Goal: Obtain resource: Obtain resource

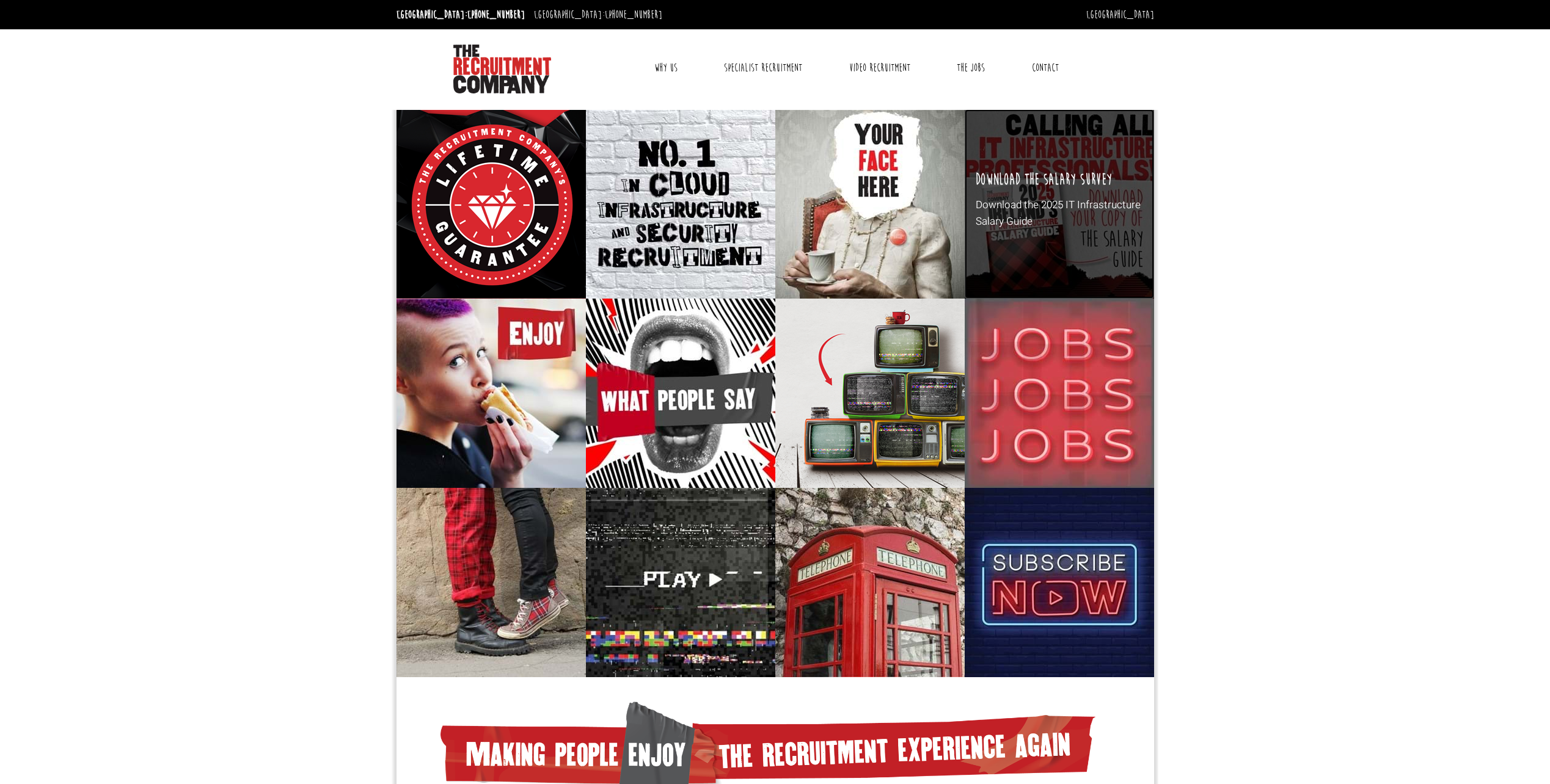
click at [1048, 208] on p "Download the 2025 IT Infrastructure Salary Guide" at bounding box center [1059, 213] width 167 height 33
click at [1042, 178] on h3 "Download the salary survey" at bounding box center [1043, 180] width 136 height 19
click at [1055, 244] on div "Download the salary survey Download the 2025 IT Infrastructure Salary Guide" at bounding box center [1059, 204] width 190 height 189
click at [1004, 208] on p "Download the 2025 IT Infrastructure Salary Guide" at bounding box center [1059, 213] width 167 height 33
click at [1056, 235] on div "Download the salary survey Download the 2025 IT Infrastructure Salary Guide" at bounding box center [1059, 204] width 190 height 189
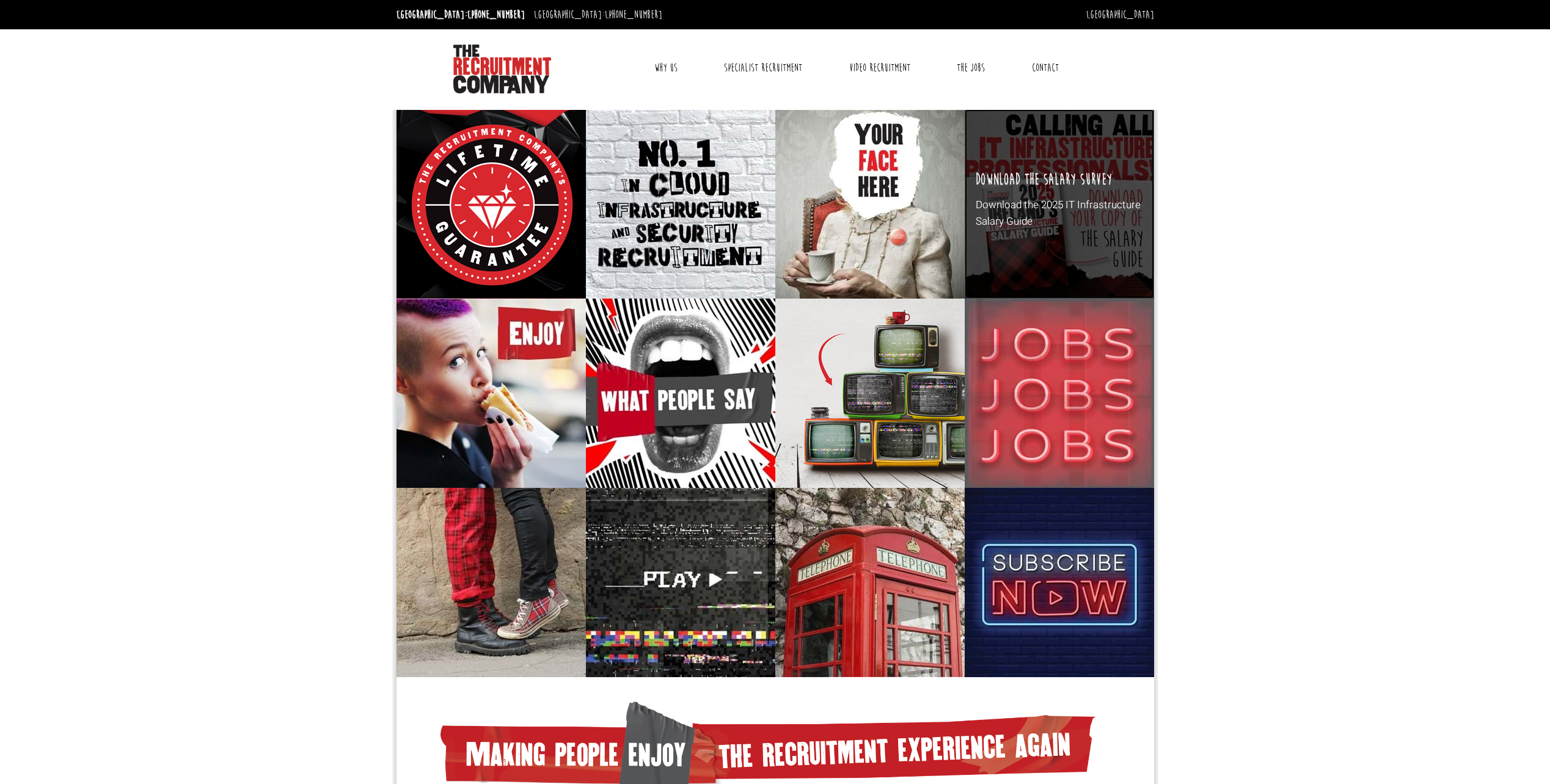
click at [1053, 157] on div "Download the salary survey Download the 2025 IT Infrastructure Salary Guide" at bounding box center [1059, 204] width 190 height 189
